Goal: Check status: Check status

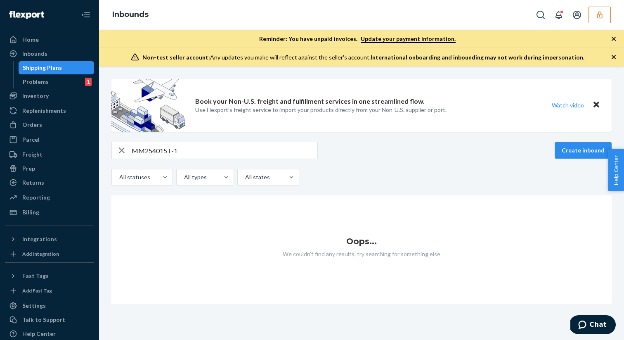
click at [602, 14] on icon "button" at bounding box center [599, 14] width 5 height 7
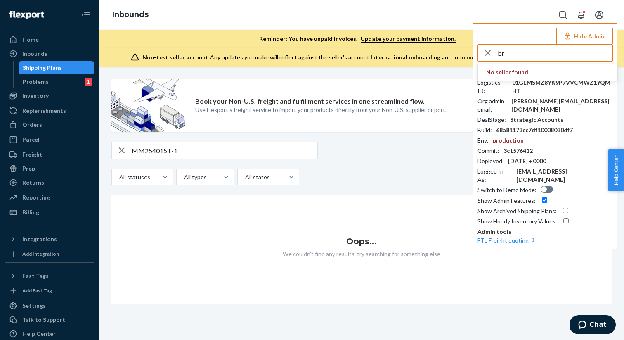
type input "b"
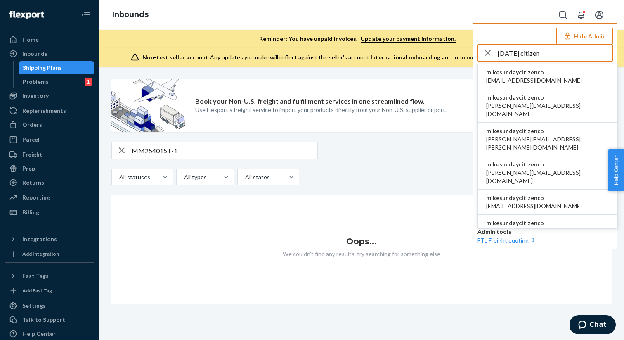
type input "sunday citizen"
click at [533, 104] on span "andrea@sundaycitizen.co" at bounding box center [547, 110] width 123 height 17
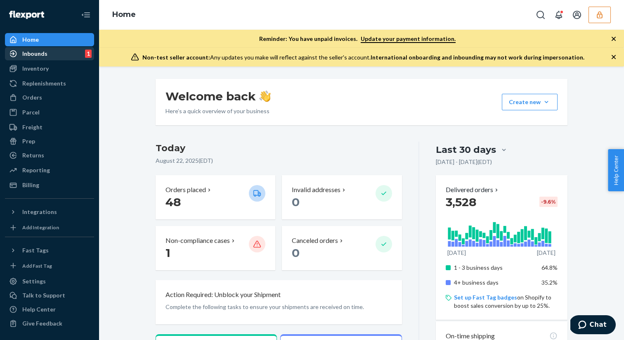
click at [48, 48] on div "Inbounds 1" at bounding box center [50, 54] width 88 height 12
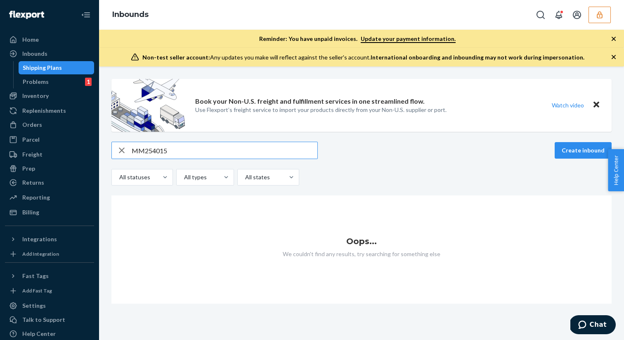
type input "MM254015"
click at [119, 151] on icon "button" at bounding box center [122, 150] width 10 height 17
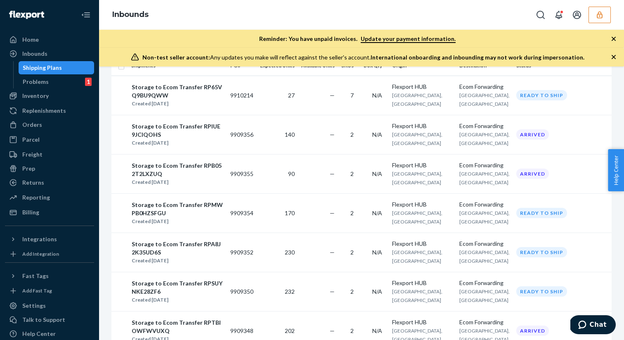
scroll to position [140, 0]
